Goal: Task Accomplishment & Management: Manage account settings

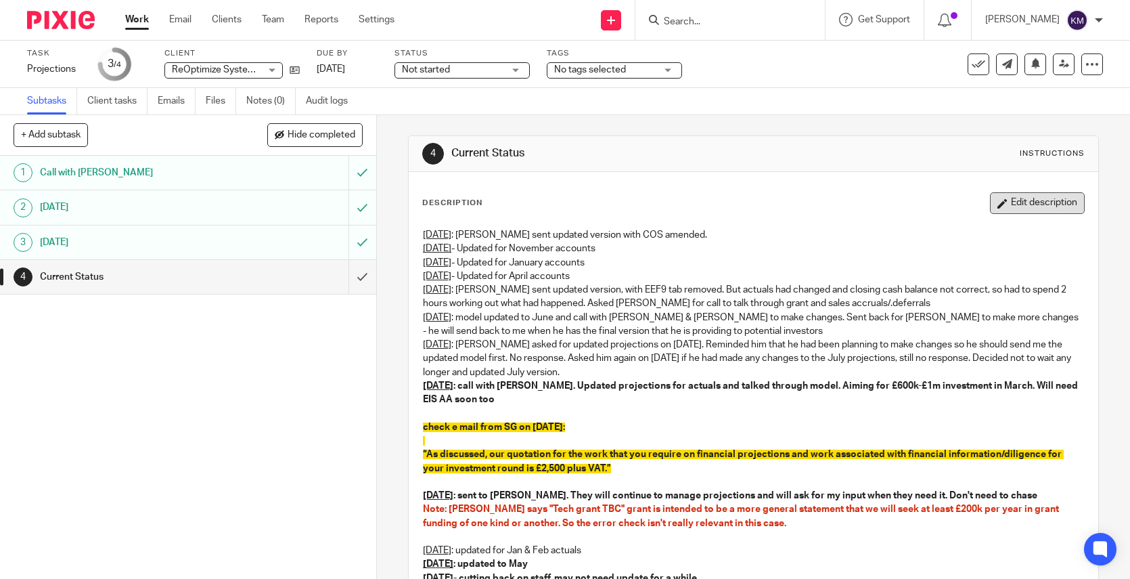
click at [1004, 206] on button "Edit description" at bounding box center [1037, 203] width 95 height 22
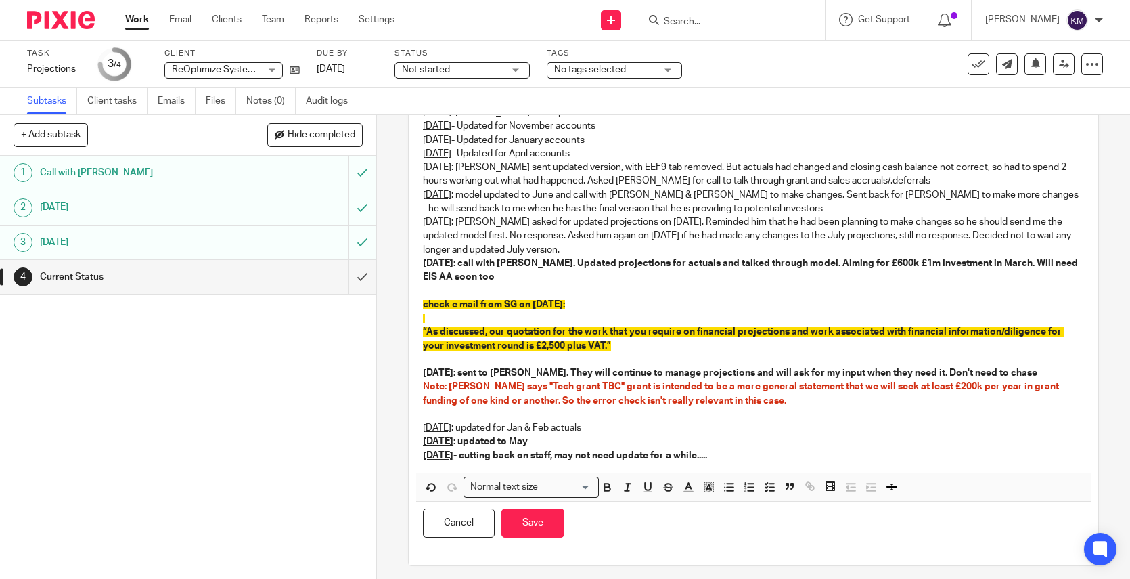
scroll to position [119, 0]
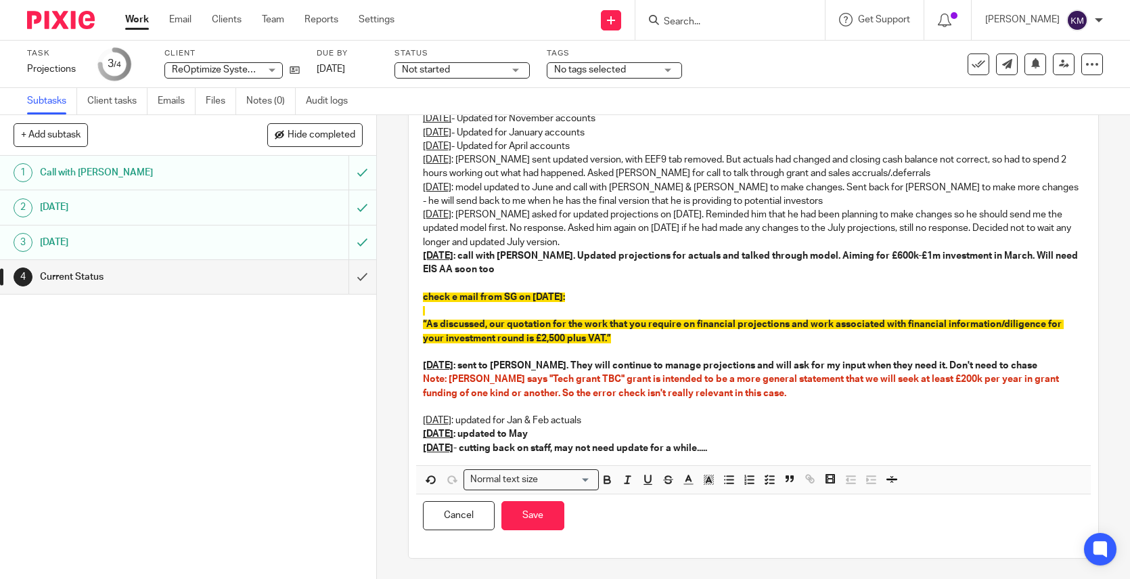
click at [518, 449] on strong "24th August - cutting back on staff, may not need update for a while....." at bounding box center [565, 447] width 284 height 9
click at [761, 443] on p "24th August - cutting back on staff, may not need update for a while....." at bounding box center [753, 448] width 661 height 14
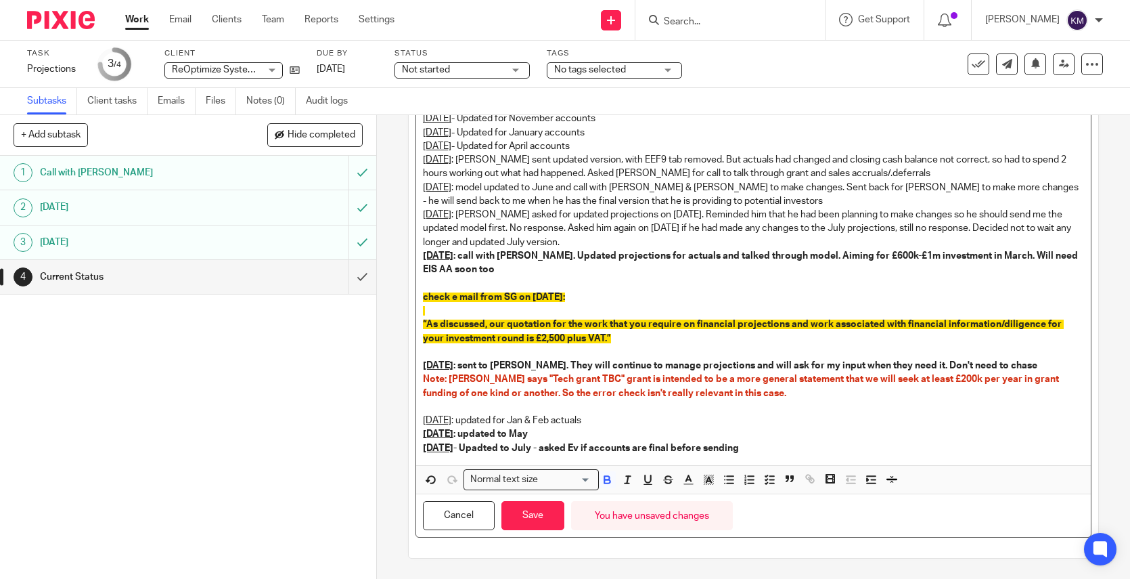
click at [495, 448] on strong "25th August - Upadted to July - asked Ev if accounts are final before sending" at bounding box center [581, 447] width 316 height 9
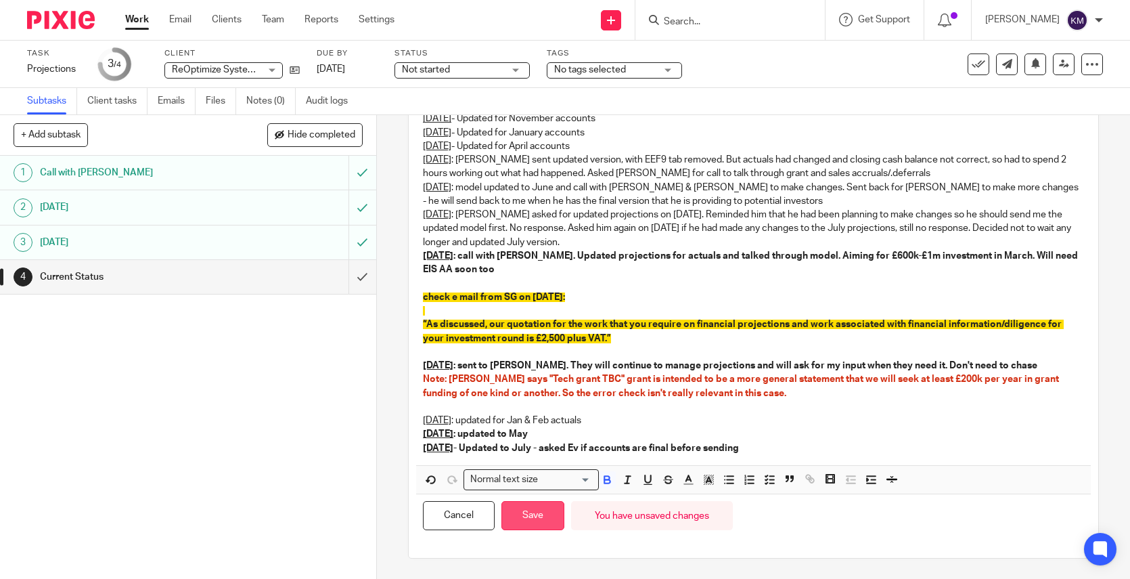
click at [541, 511] on button "Save" at bounding box center [533, 515] width 63 height 29
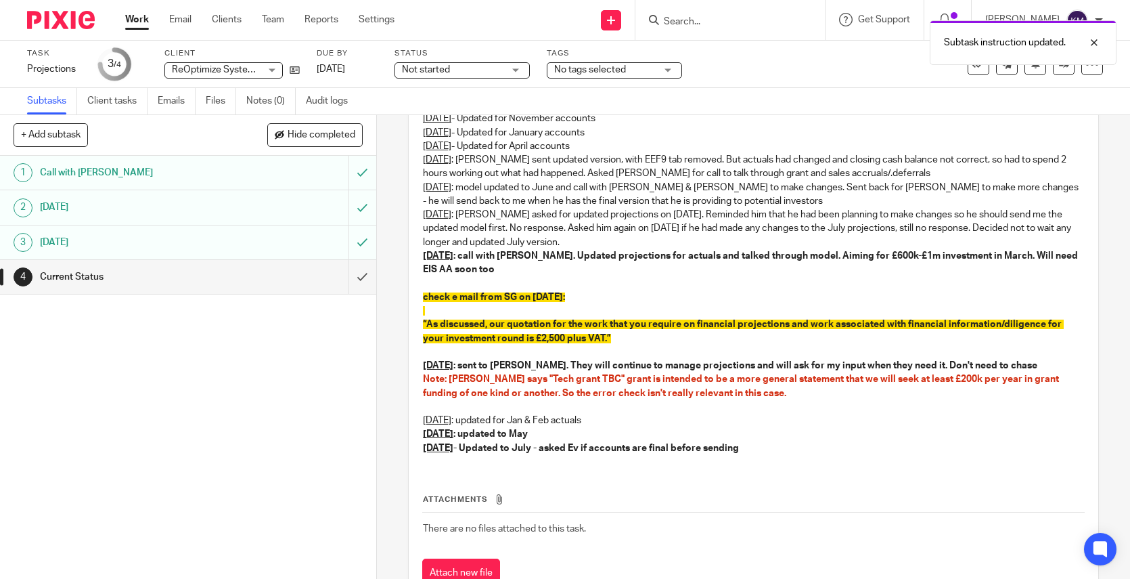
click at [519, 73] on div "Not started Not started" at bounding box center [462, 70] width 135 height 16
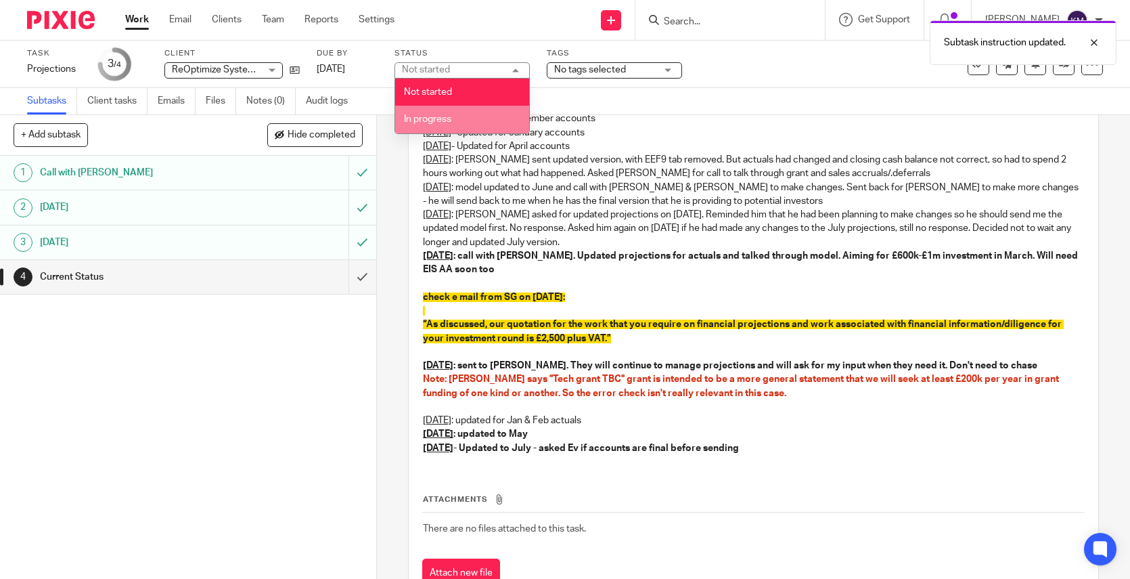
click at [470, 114] on li "In progress" at bounding box center [462, 120] width 134 height 28
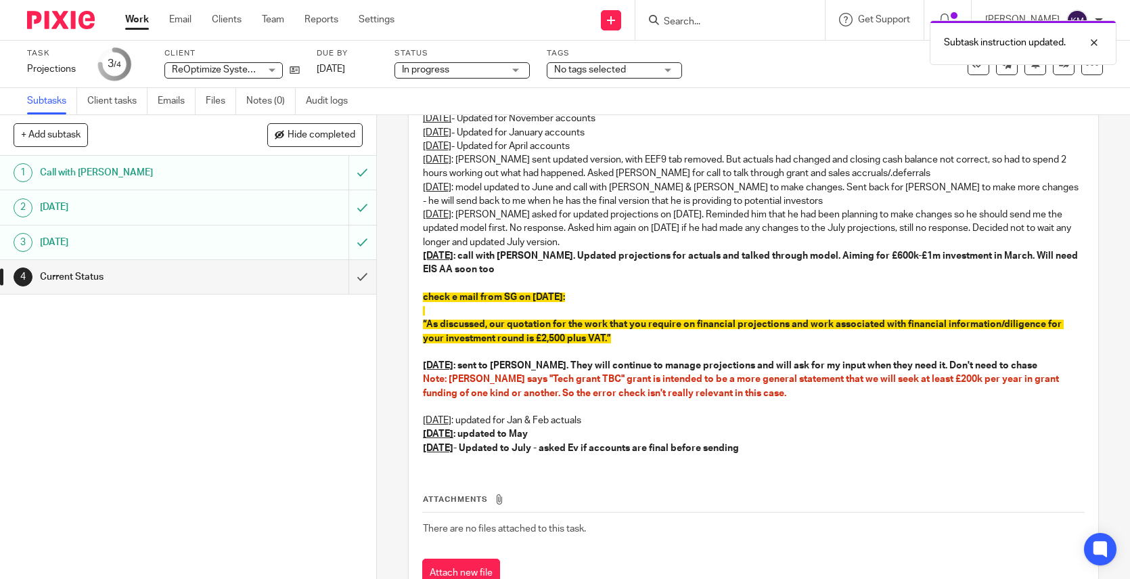
click at [72, 20] on img at bounding box center [61, 20] width 68 height 18
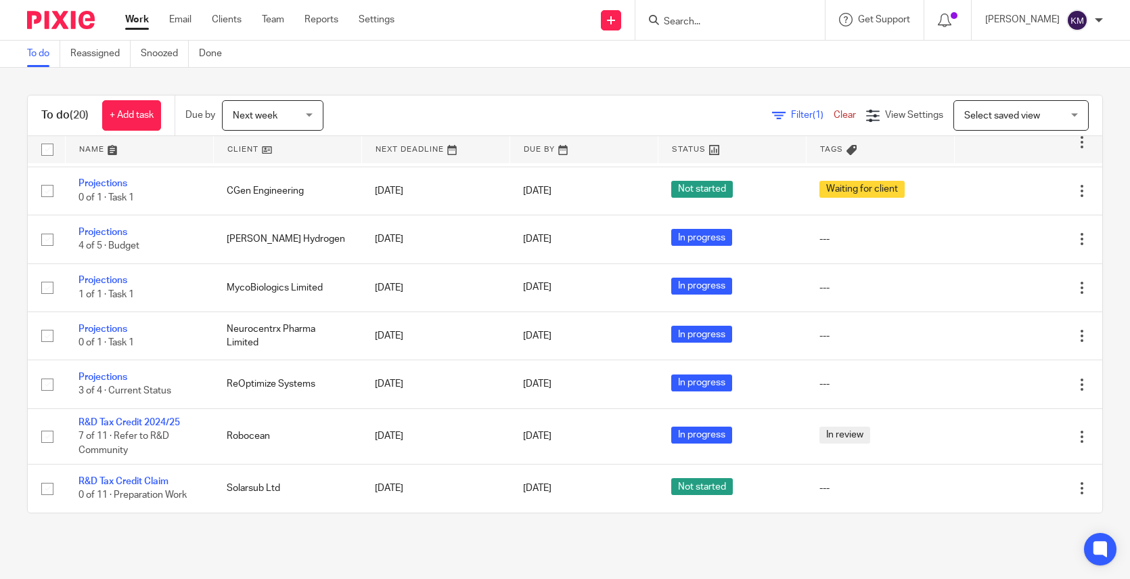
scroll to position [269, 0]
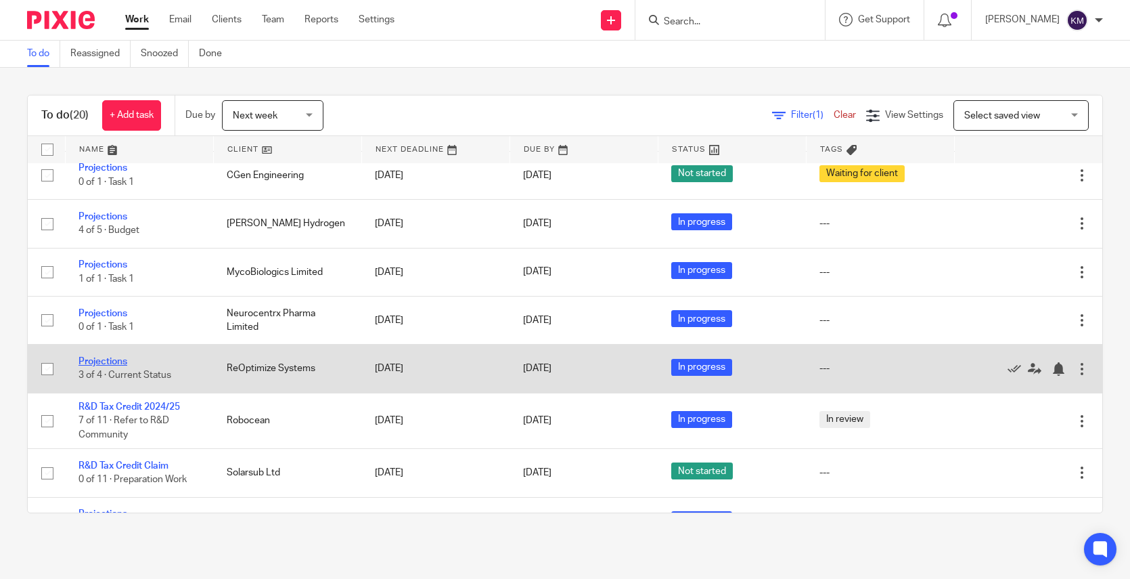
click at [112, 361] on link "Projections" at bounding box center [103, 361] width 49 height 9
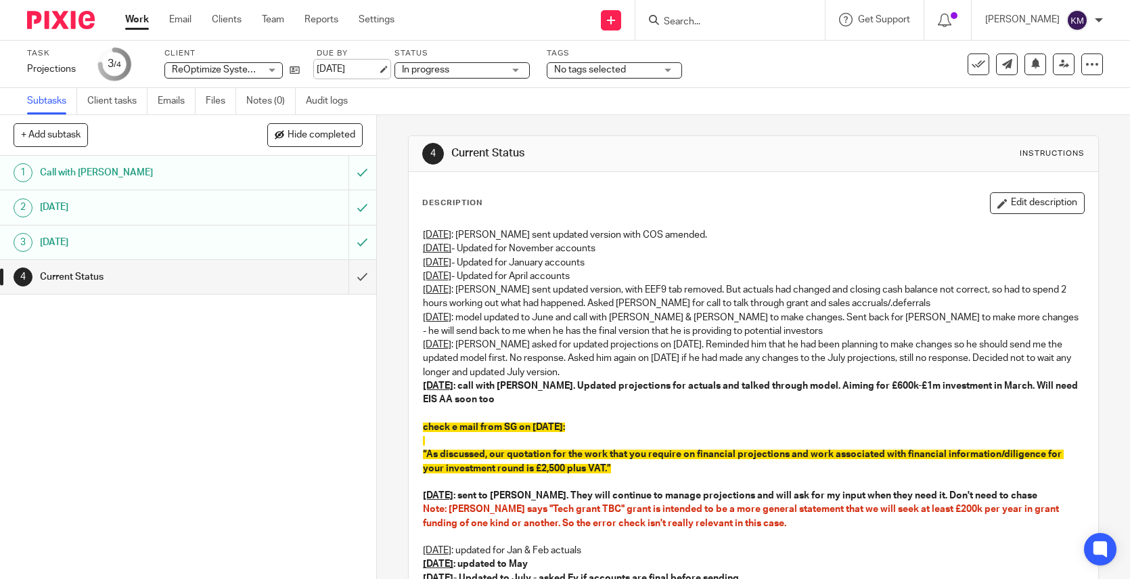
click at [349, 66] on link "26 Aug 2025" at bounding box center [347, 69] width 61 height 14
click at [70, 24] on img at bounding box center [61, 20] width 68 height 18
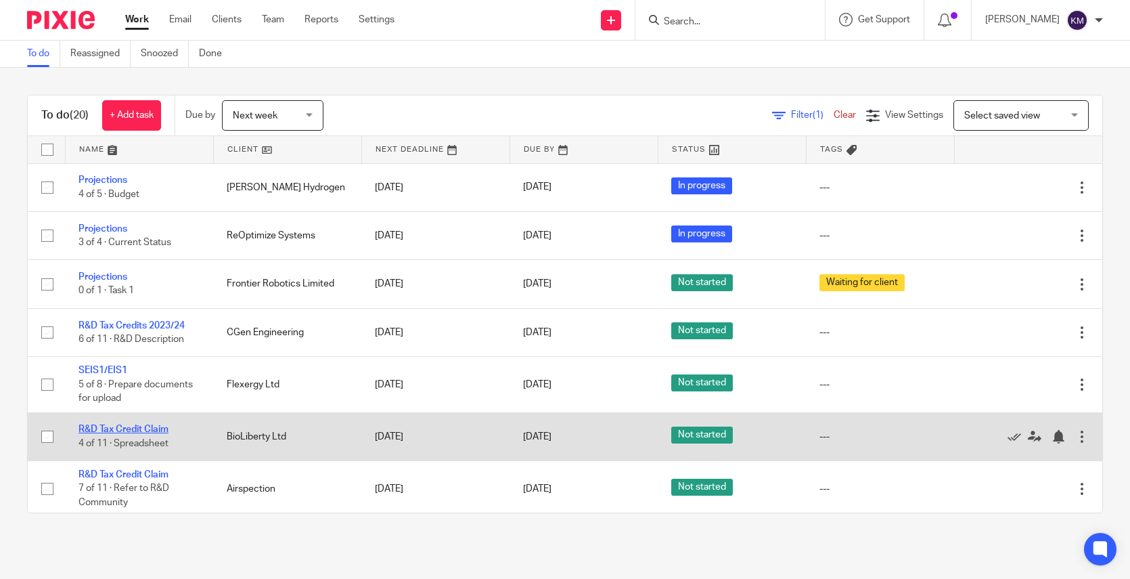
click at [130, 428] on link "R&D Tax Credit Claim" at bounding box center [124, 428] width 90 height 9
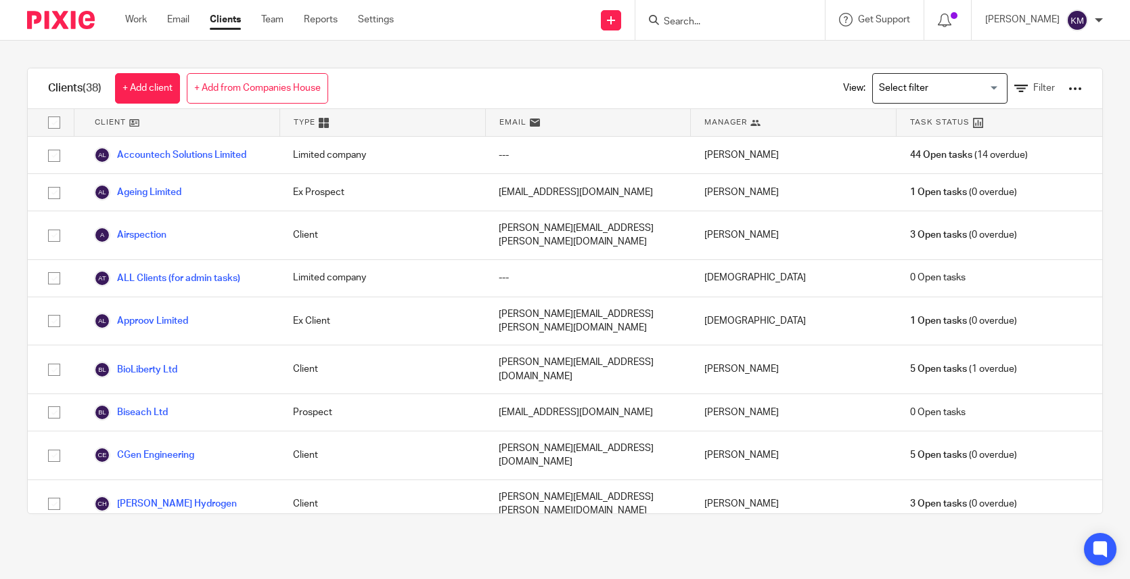
click at [879, 91] on input "Search for option" at bounding box center [936, 88] width 125 height 24
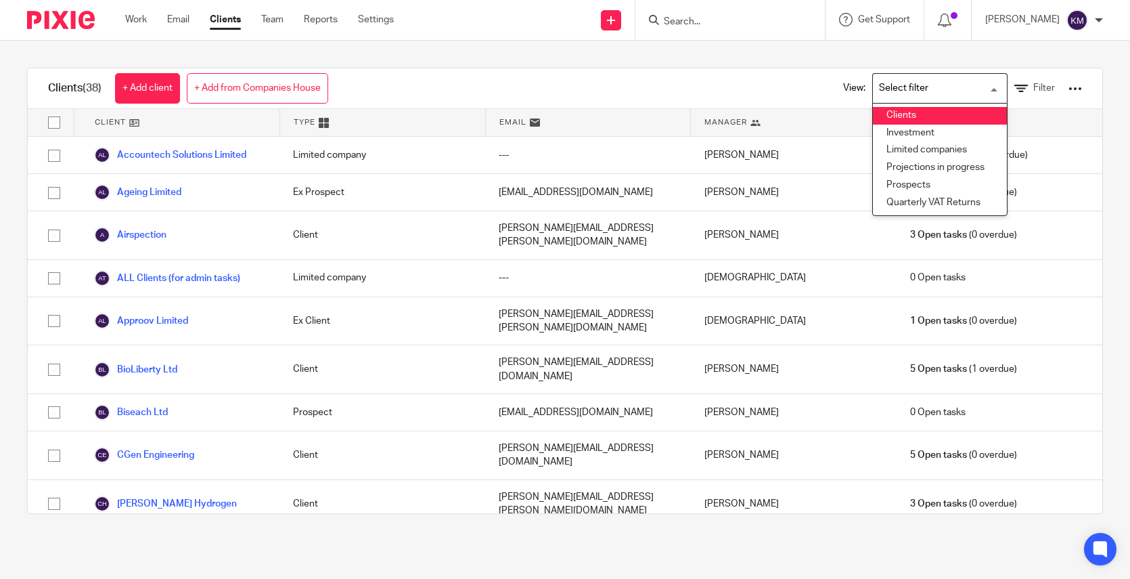
click at [881, 111] on li "Clients" at bounding box center [940, 116] width 134 height 18
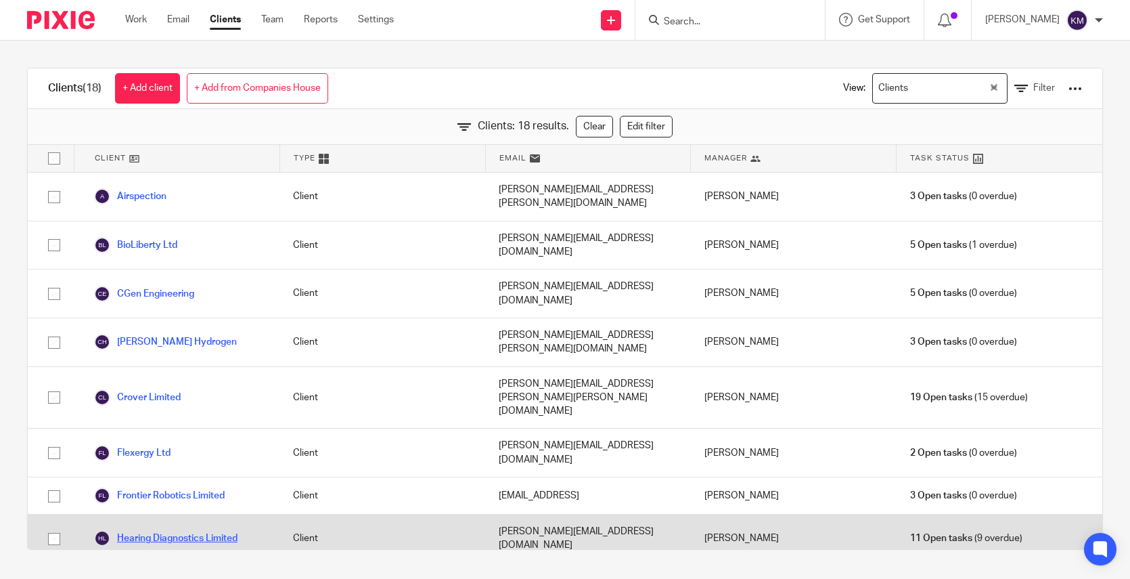
click at [155, 530] on link "Hearing Diagnostics Limited" at bounding box center [165, 538] width 143 height 16
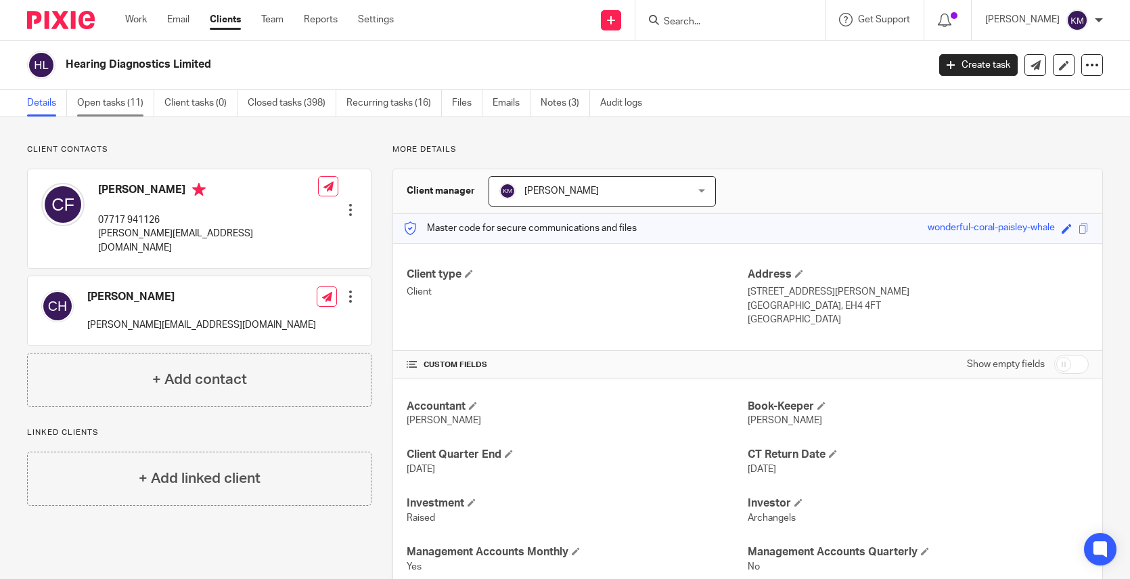
click at [101, 99] on link "Open tasks (11)" at bounding box center [115, 103] width 77 height 26
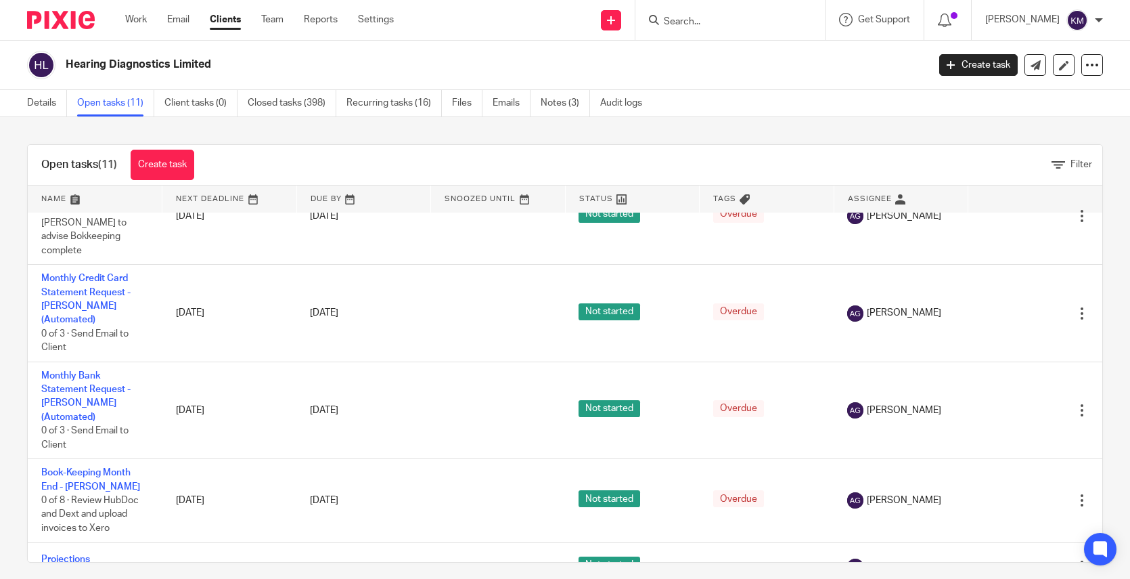
scroll to position [519, 0]
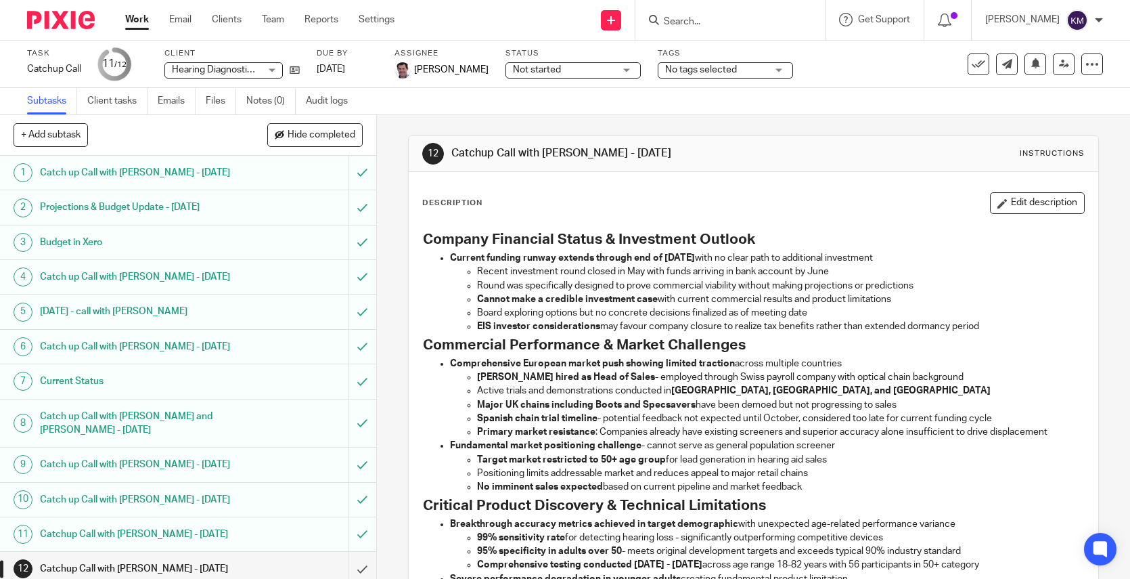
scroll to position [76, 0]
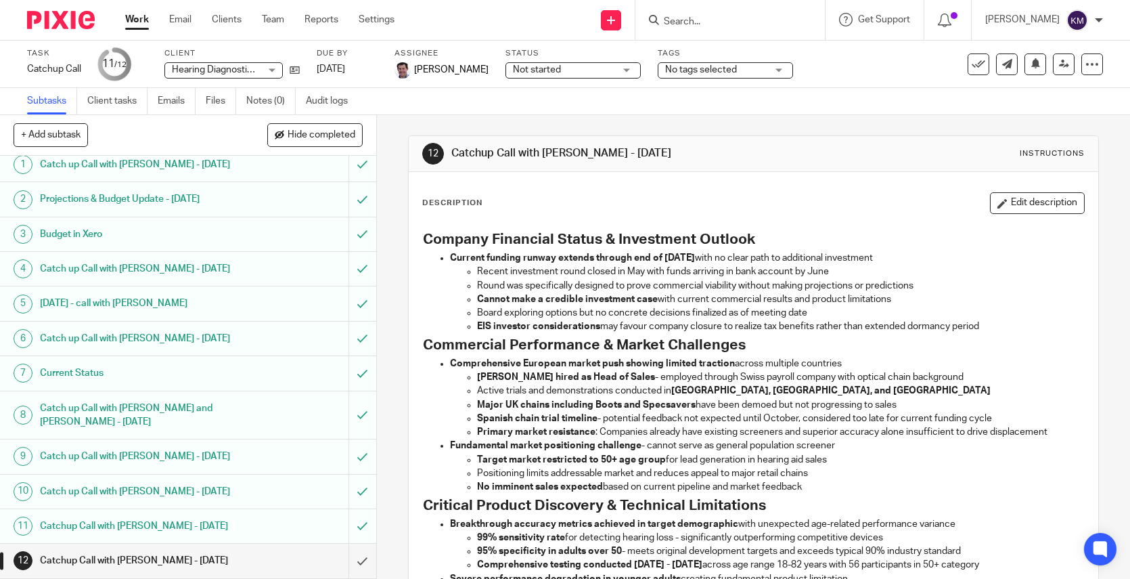
click at [874, 313] on p "Board exploring options but no concrete decisions finalized as of meeting date" at bounding box center [780, 313] width 607 height 14
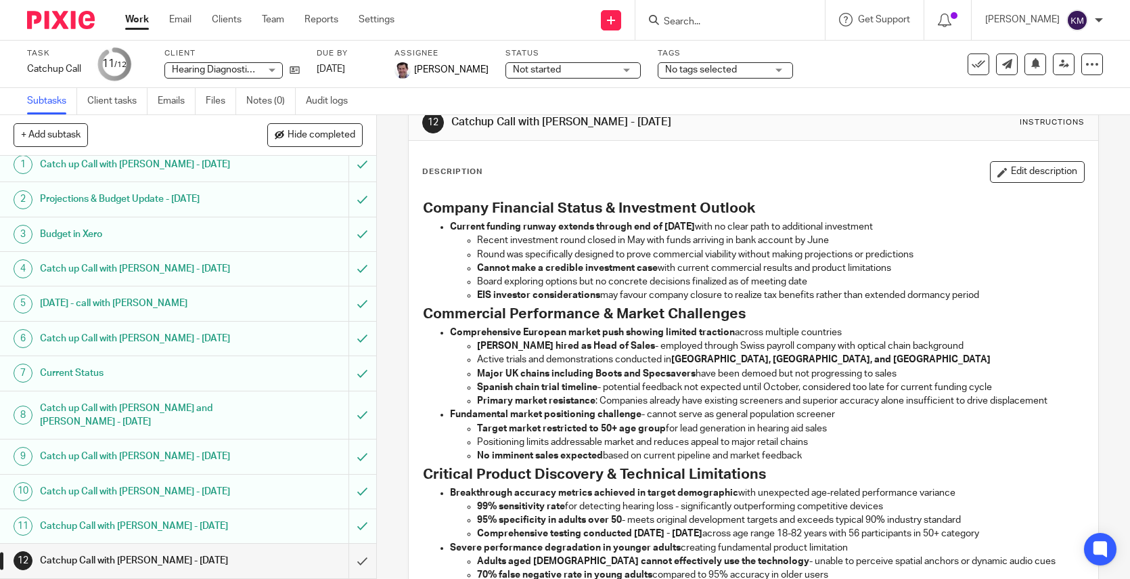
scroll to position [0, 0]
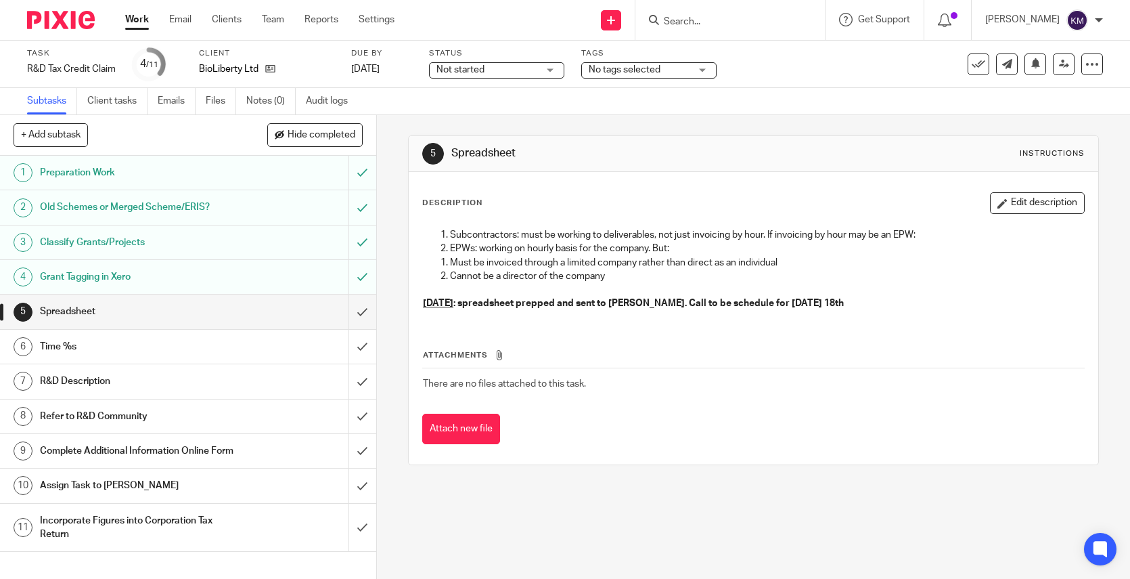
click at [550, 68] on div "Not started Not started" at bounding box center [496, 70] width 135 height 16
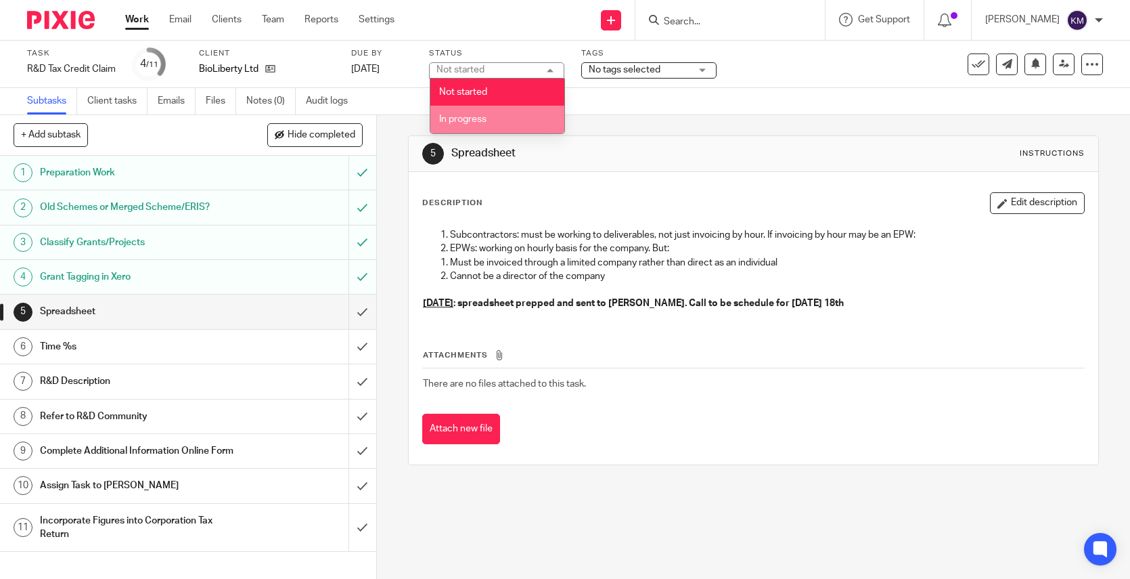
click at [464, 125] on li "In progress" at bounding box center [497, 120] width 134 height 28
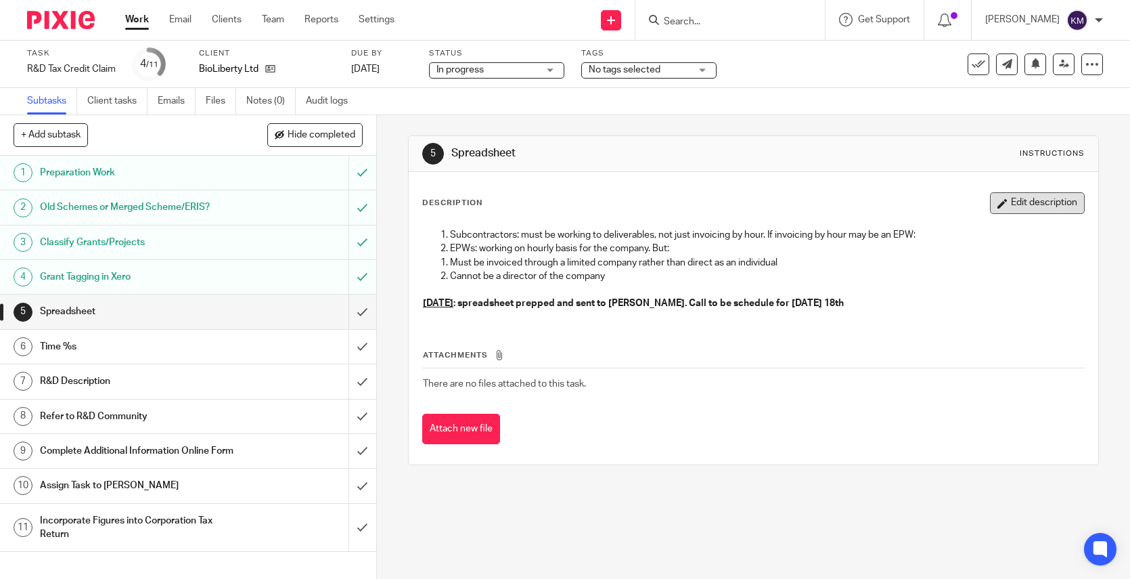
click at [1010, 204] on button "Edit description" at bounding box center [1037, 203] width 95 height 22
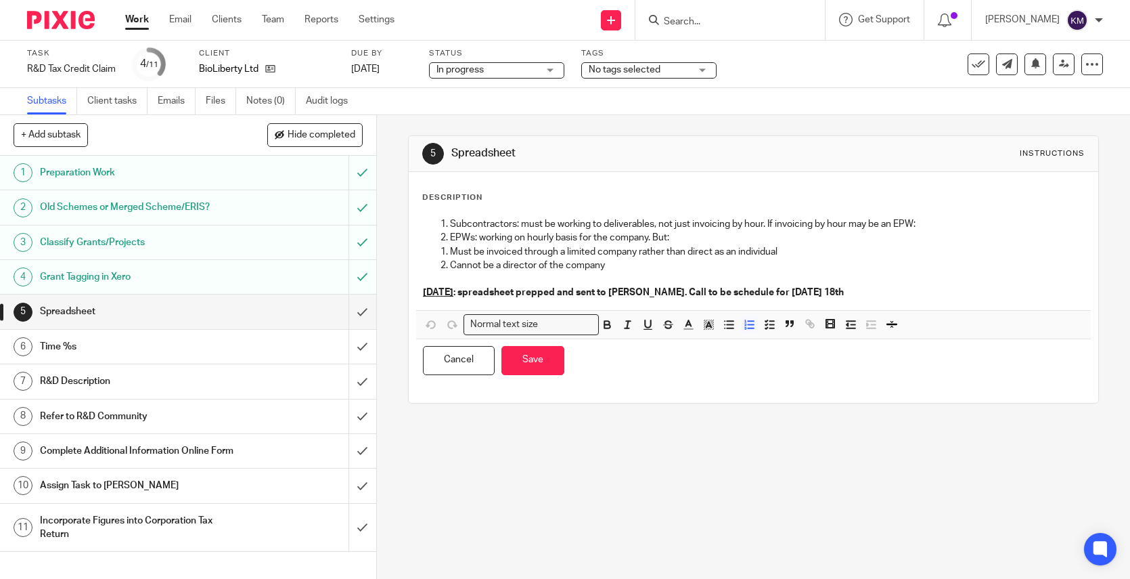
click at [834, 291] on p "13th August : spreadsheet prepped and sent to Barry. Call to be schedule for Mo…" at bounding box center [753, 293] width 661 height 14
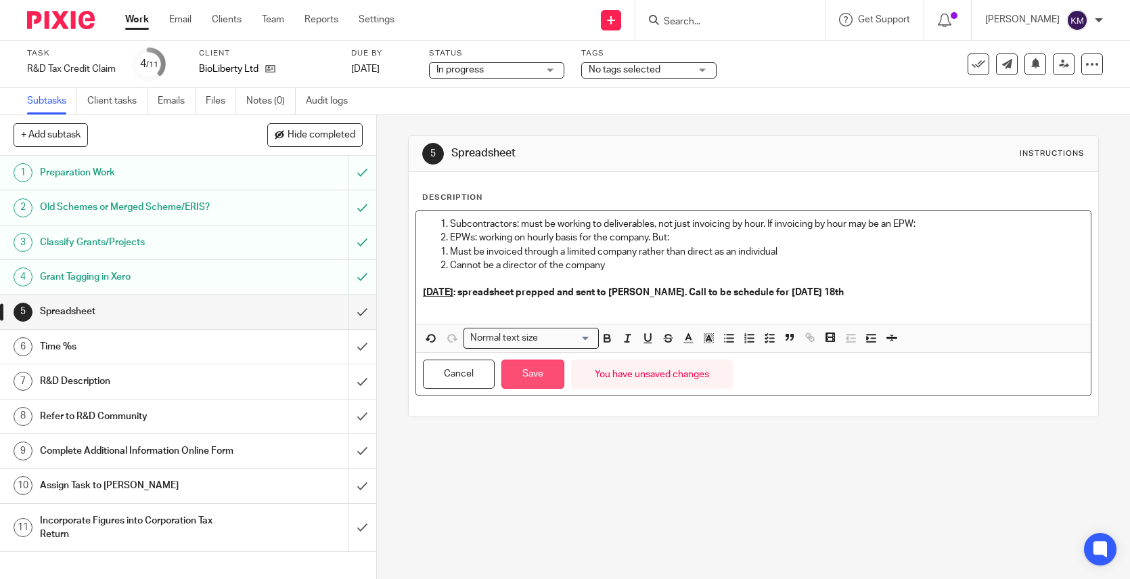
click at [532, 363] on button "Save" at bounding box center [533, 373] width 63 height 29
